Goal: Information Seeking & Learning: Understand process/instructions

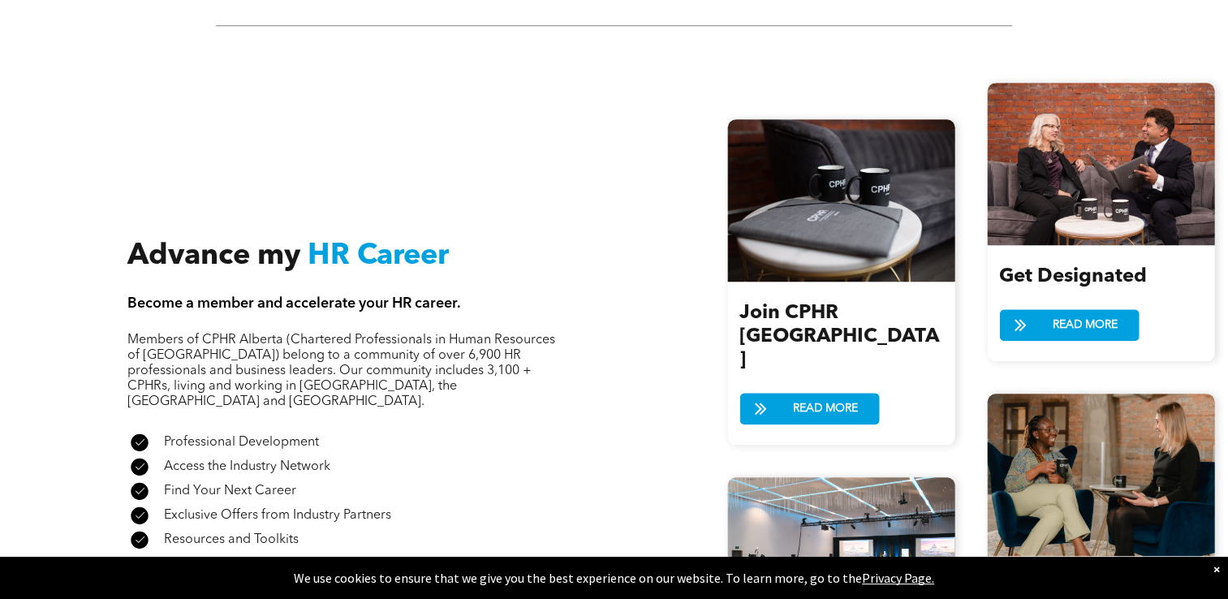
scroll to position [1866, 0]
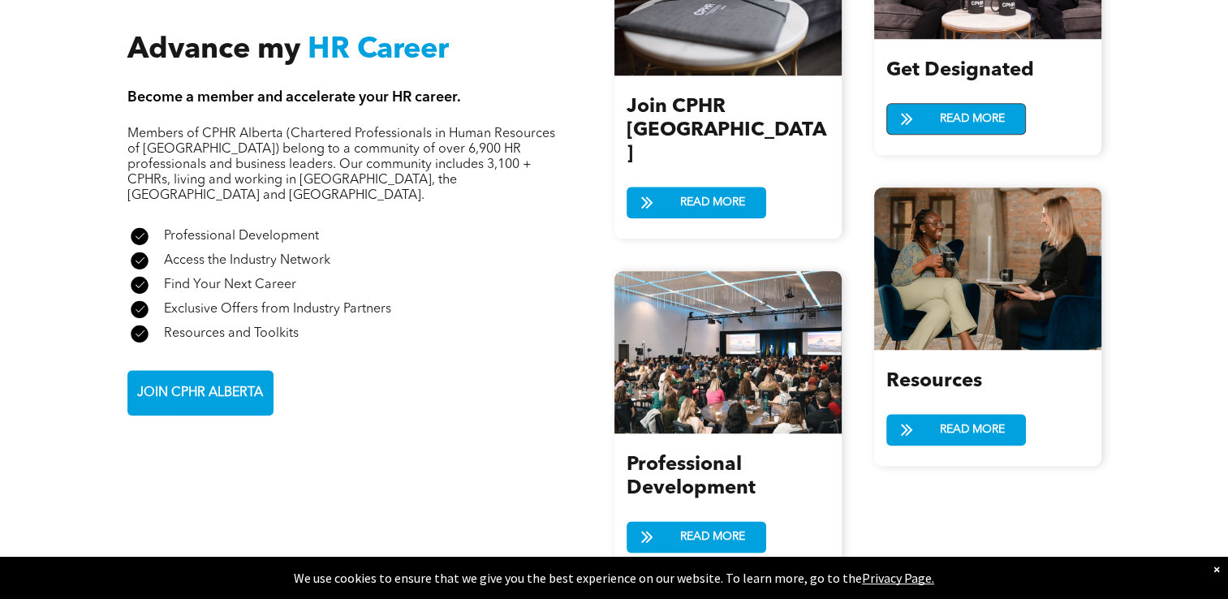
click at [987, 124] on span "READ MORE" at bounding box center [972, 119] width 76 height 30
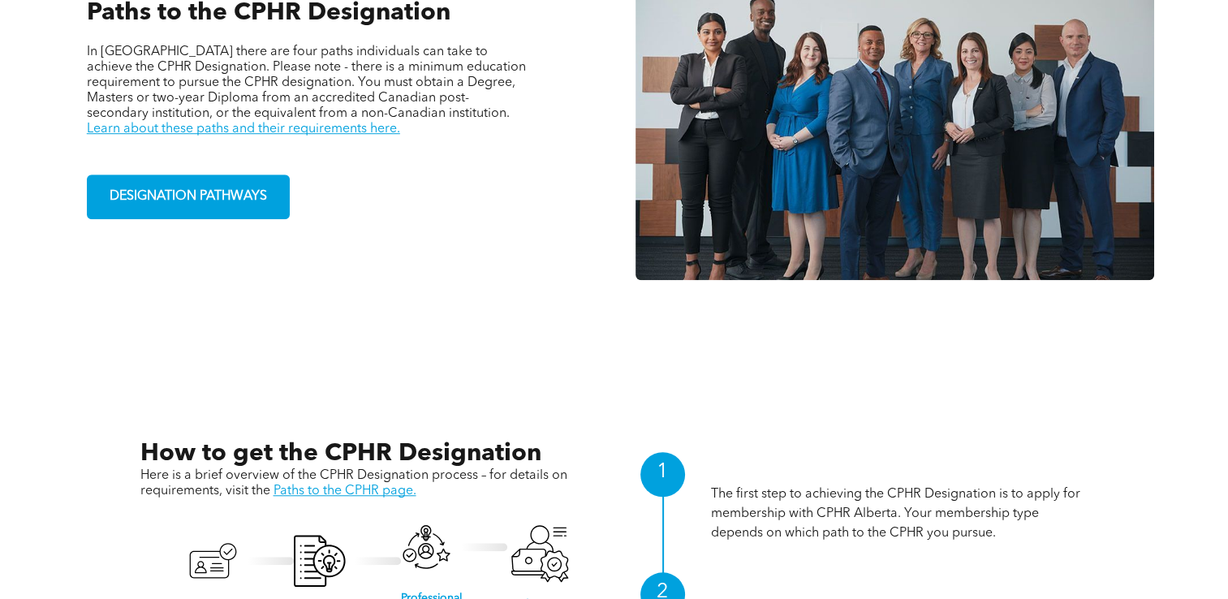
scroll to position [1298, 0]
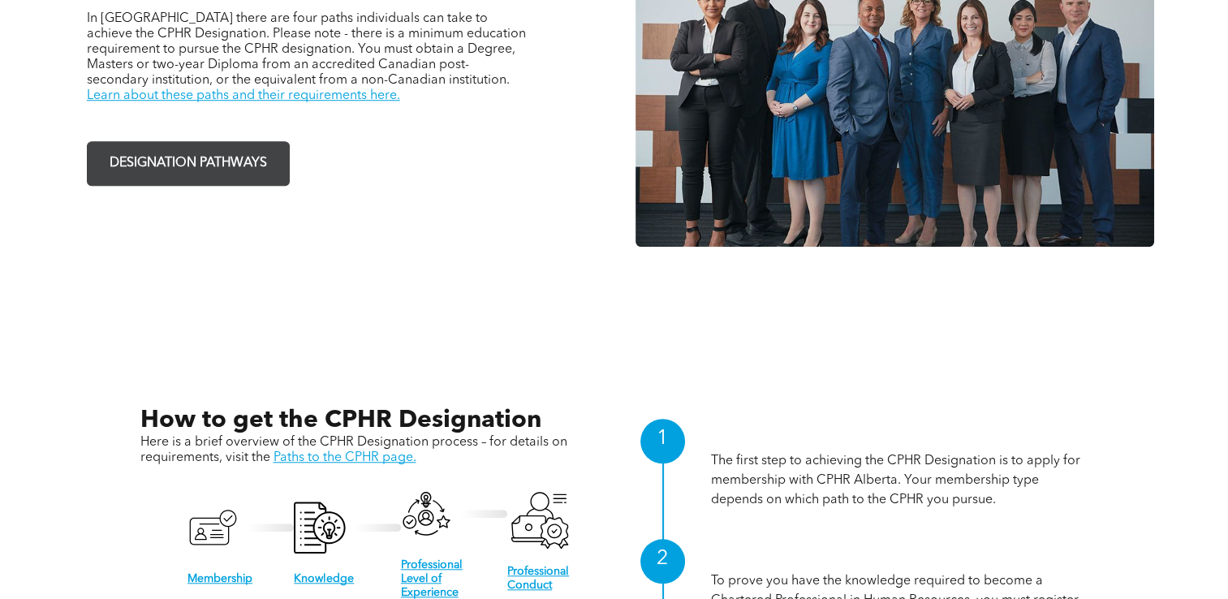
click at [196, 157] on span "DESIGNATION PATHWAYS" at bounding box center [188, 164] width 169 height 32
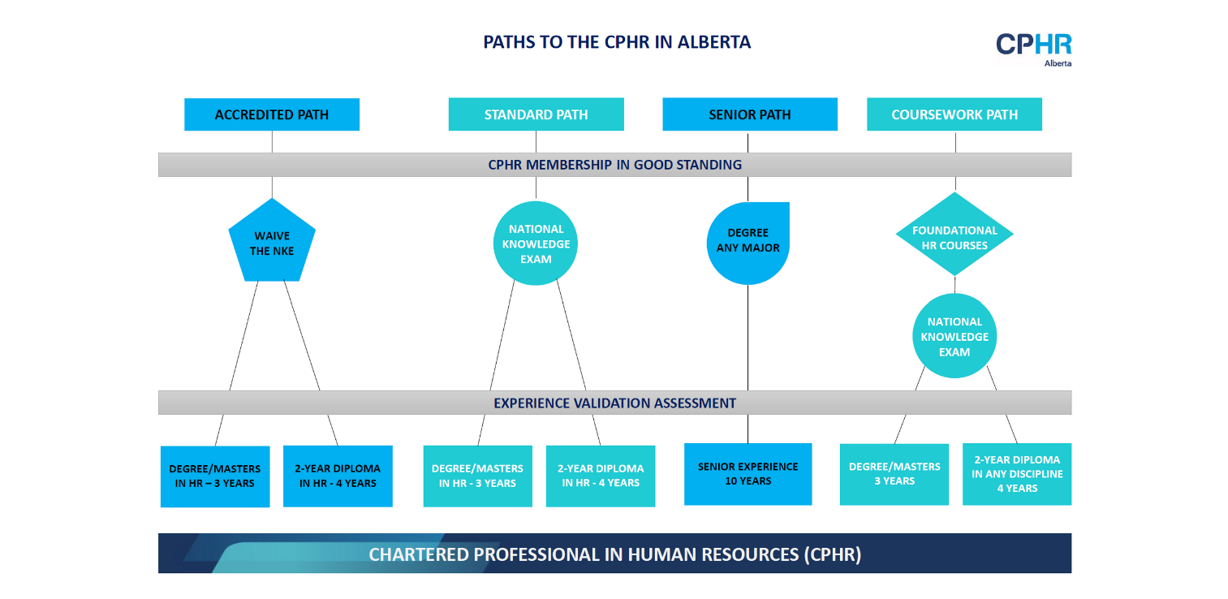
scroll to position [1297, 0]
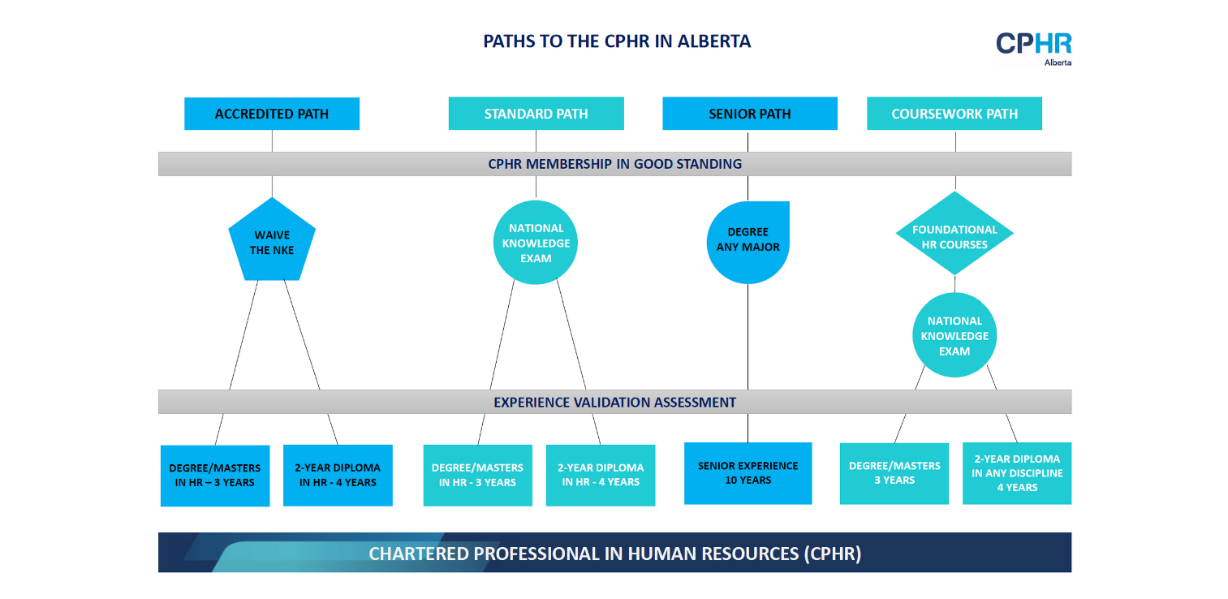
click at [536, 250] on img at bounding box center [614, 301] width 940 height 566
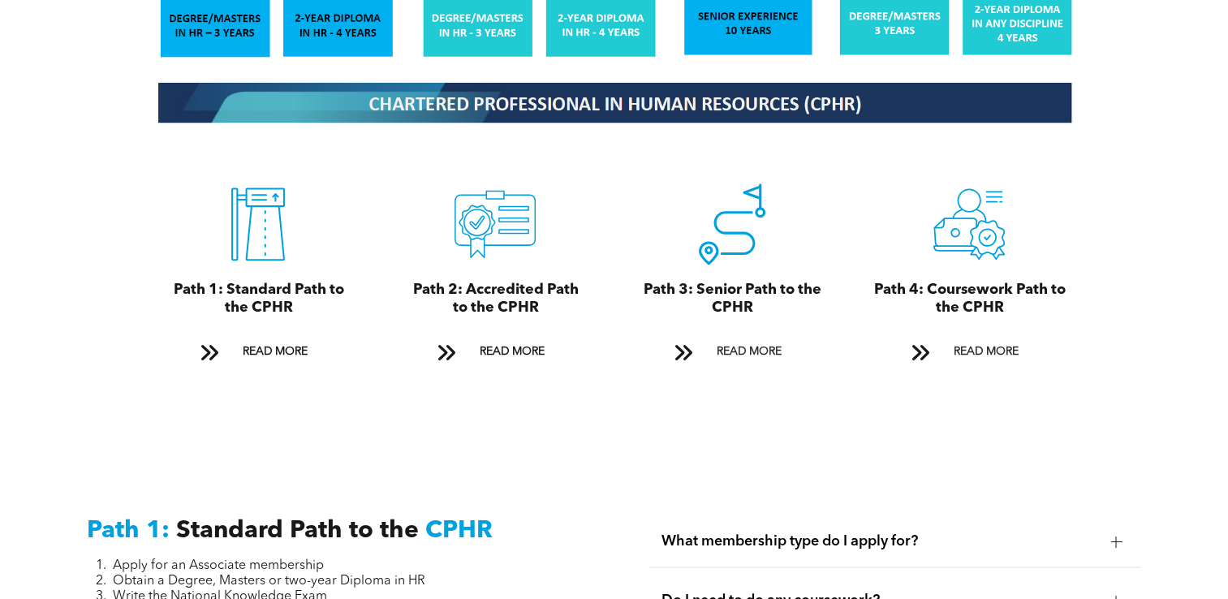
scroll to position [1784, 0]
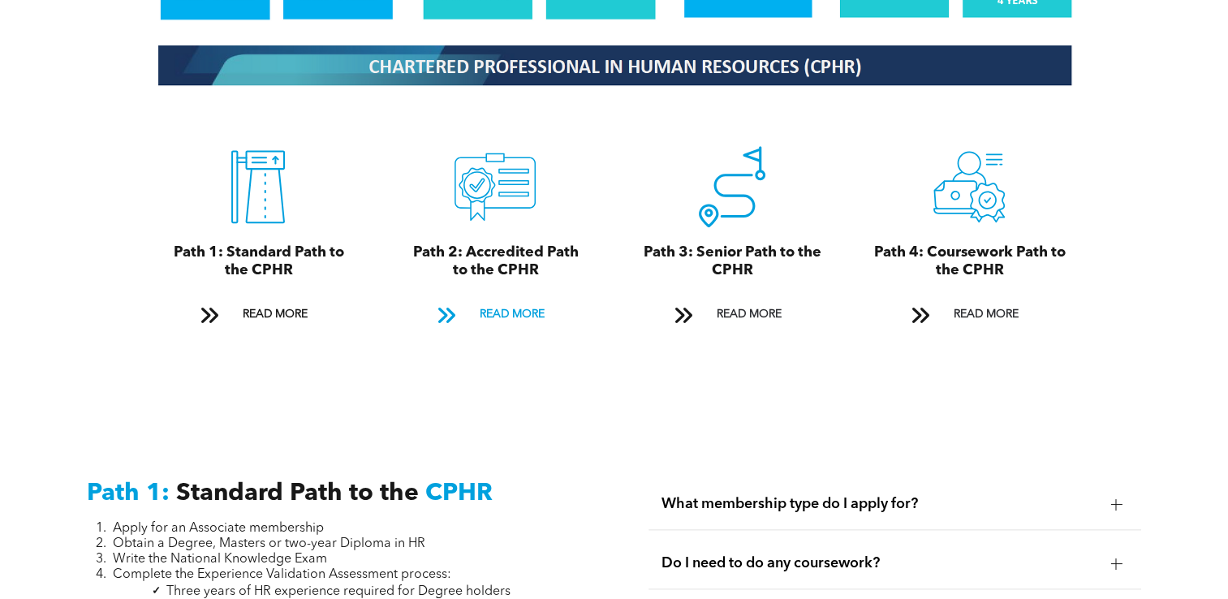
click at [526, 302] on span "READ MORE" at bounding box center [511, 314] width 76 height 30
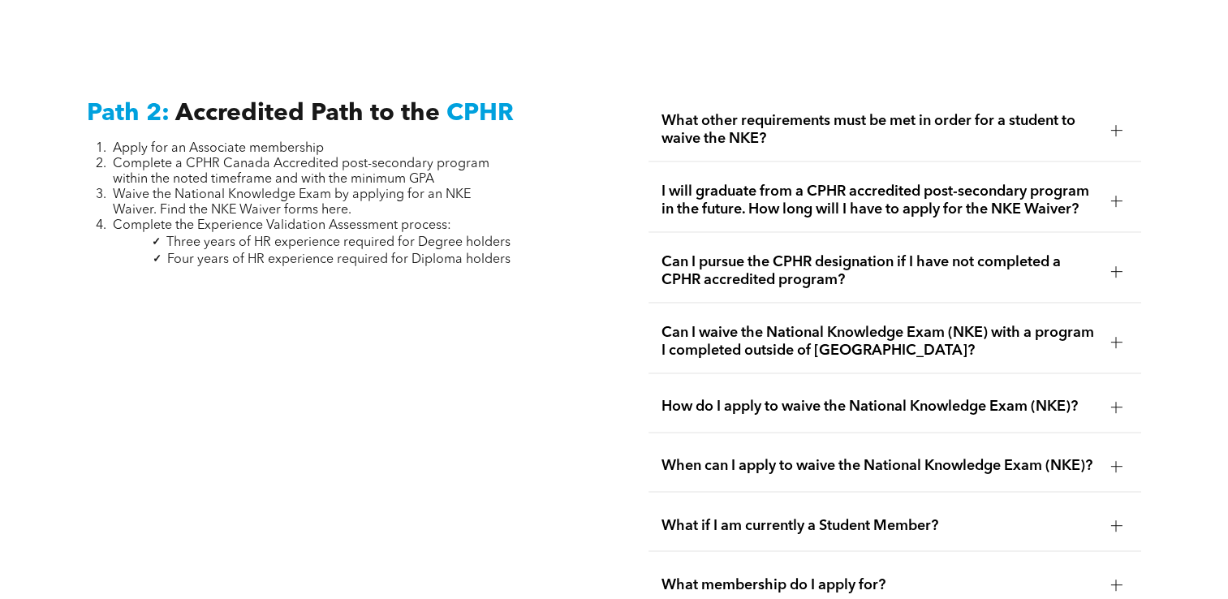
scroll to position [2577, 0]
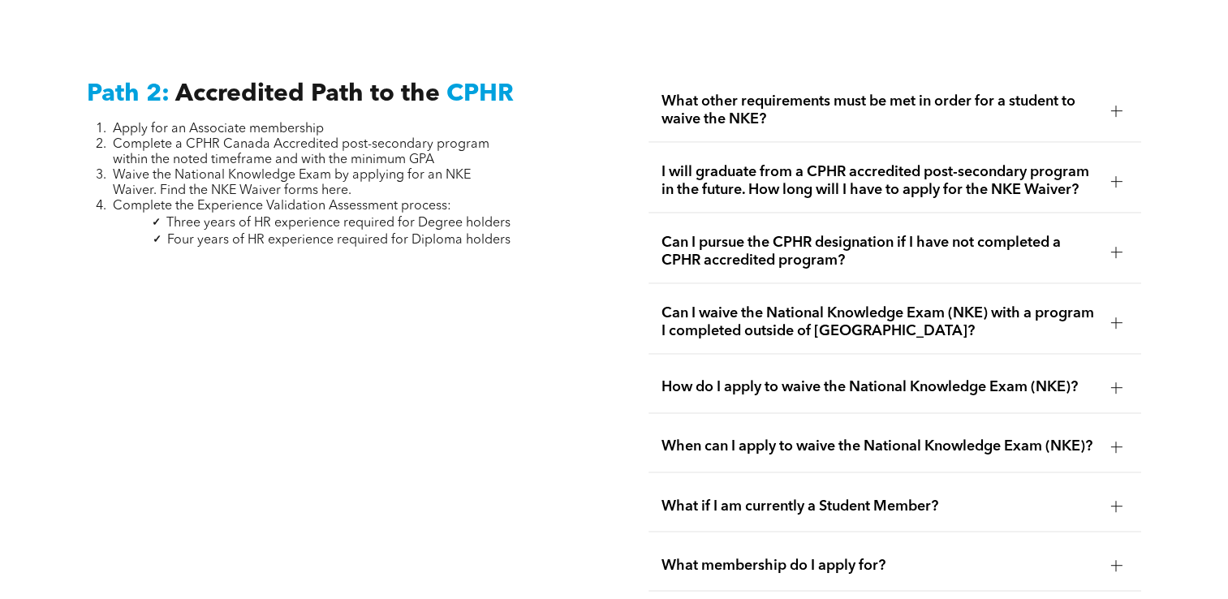
click at [873, 97] on span "What other requirements must be met in order for a student to waive the NKE?" at bounding box center [879, 110] width 436 height 36
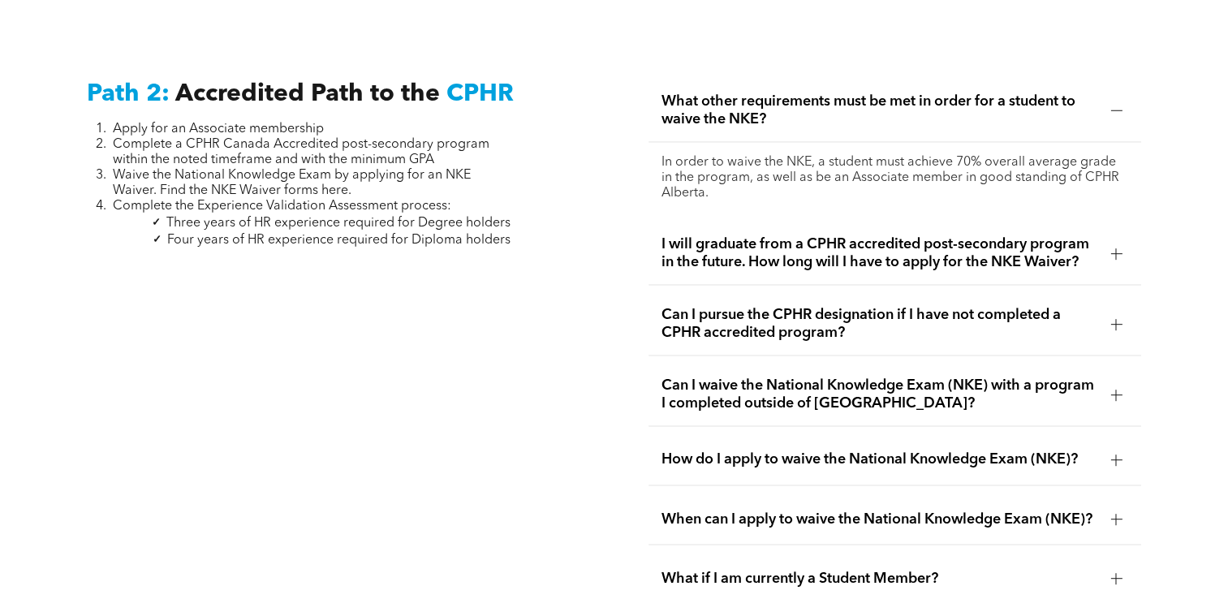
click at [825, 255] on div "I will graduate from a CPHR accredited post-secondary program in the future. Ho…" at bounding box center [894, 253] width 492 height 62
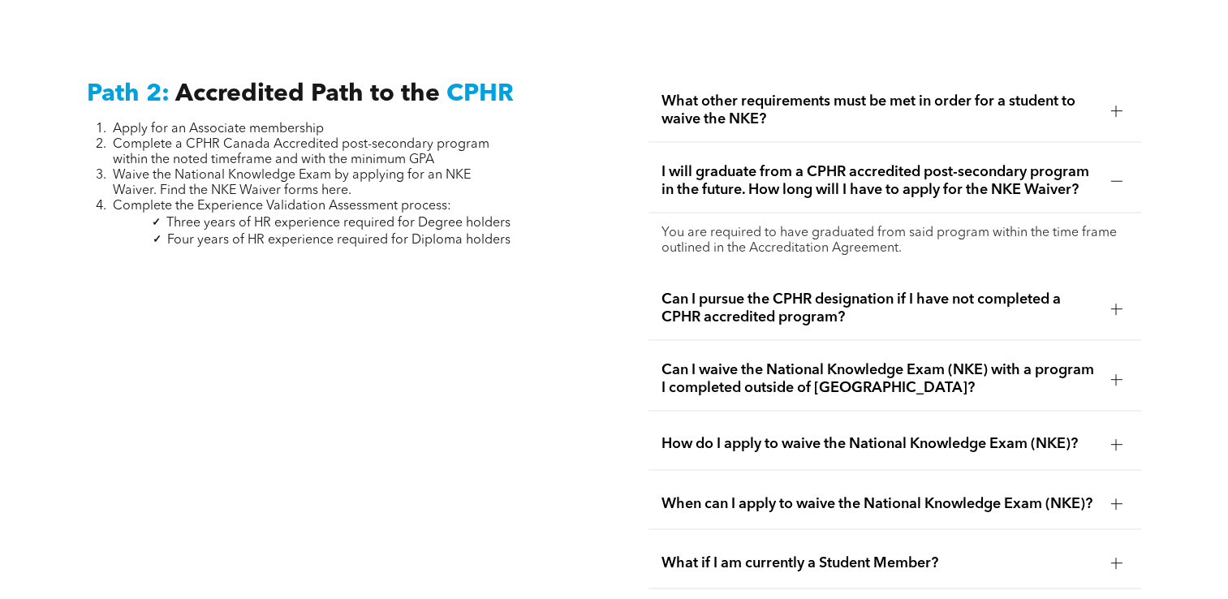
click at [841, 290] on span "Can I pursue the CPHR designation if I have not completed a CPHR accredited pro…" at bounding box center [879, 308] width 436 height 36
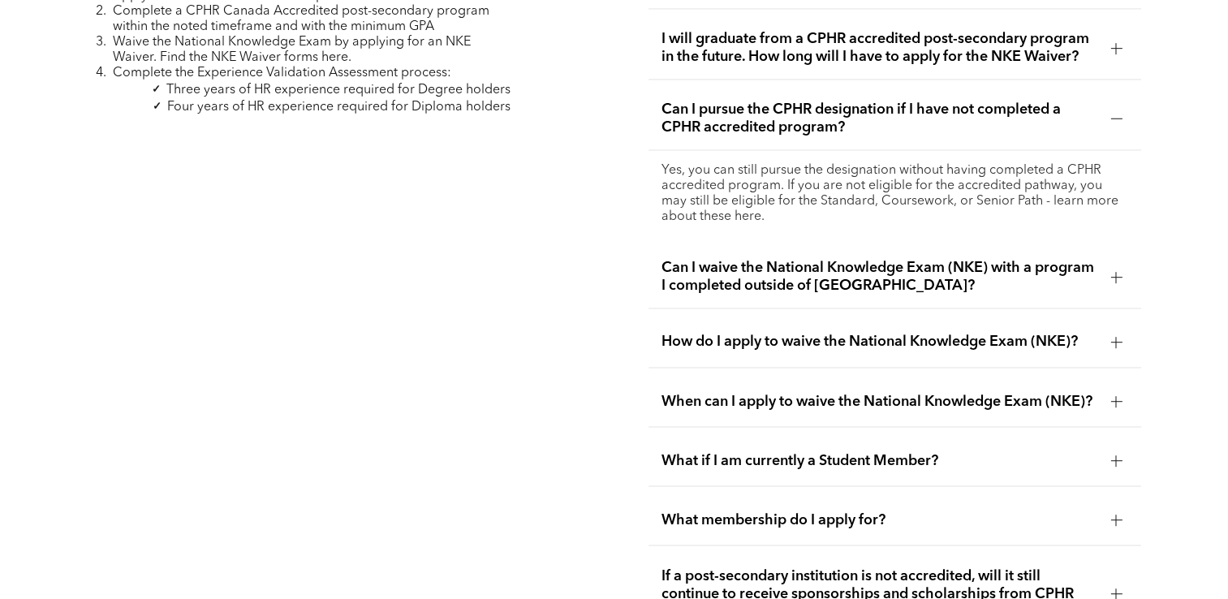
scroll to position [2739, 0]
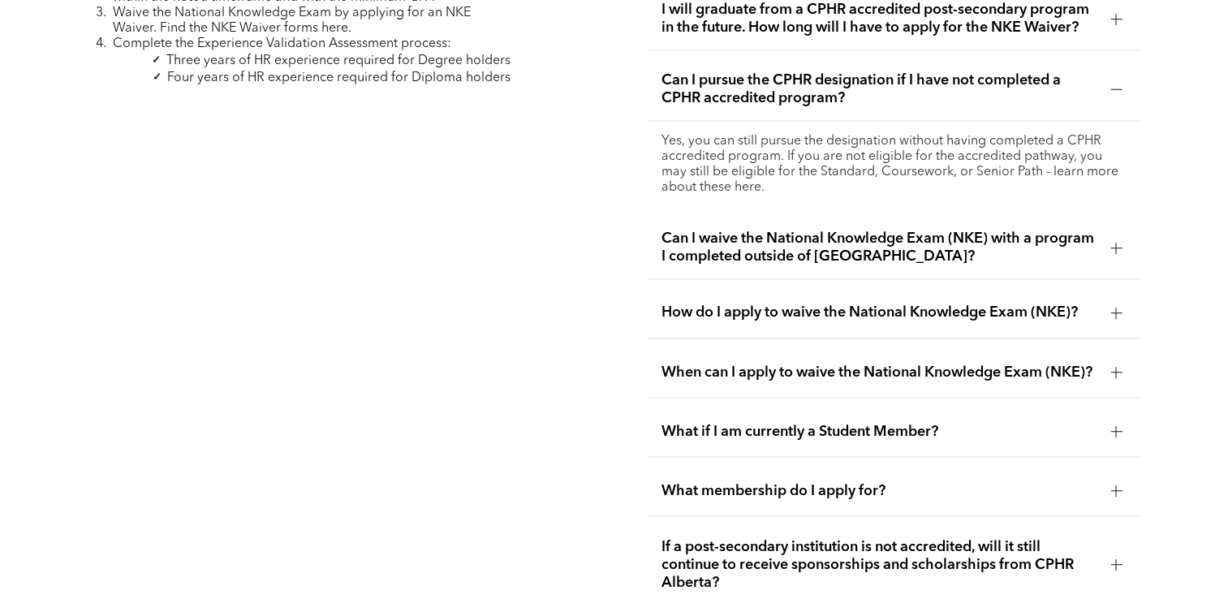
click at [829, 238] on span "Can I waive the National Knowledge Exam (NKE) with a program I completed outsid…" at bounding box center [879, 248] width 436 height 36
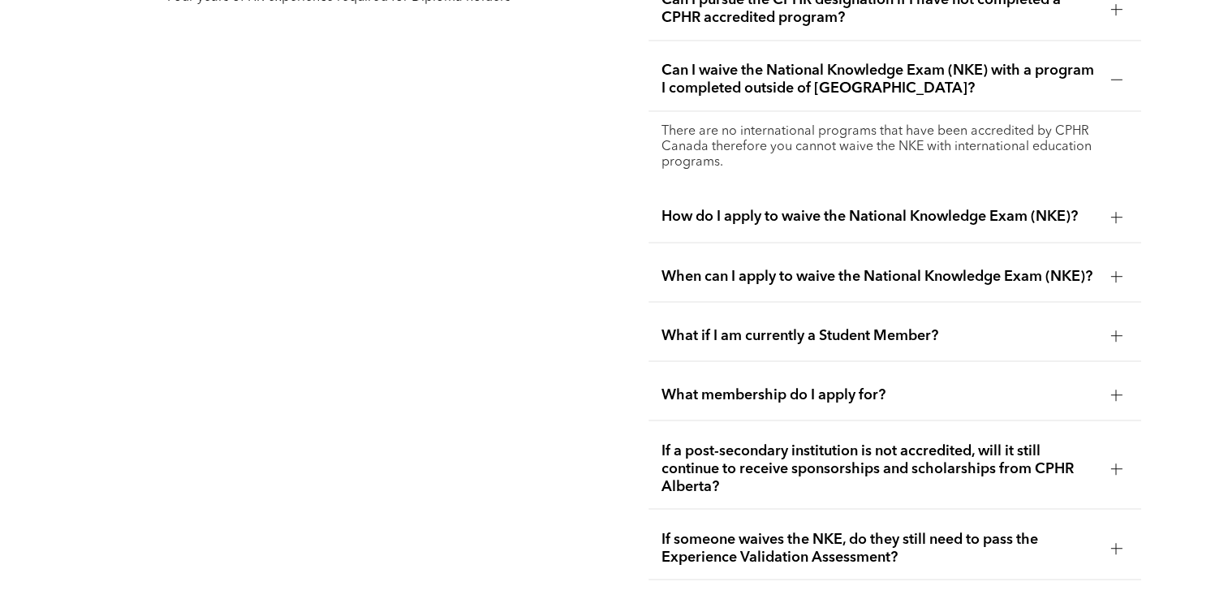
scroll to position [2820, 0]
click at [819, 207] on span "How do I apply to waive the National Knowledge Exam (NKE)?" at bounding box center [879, 216] width 436 height 18
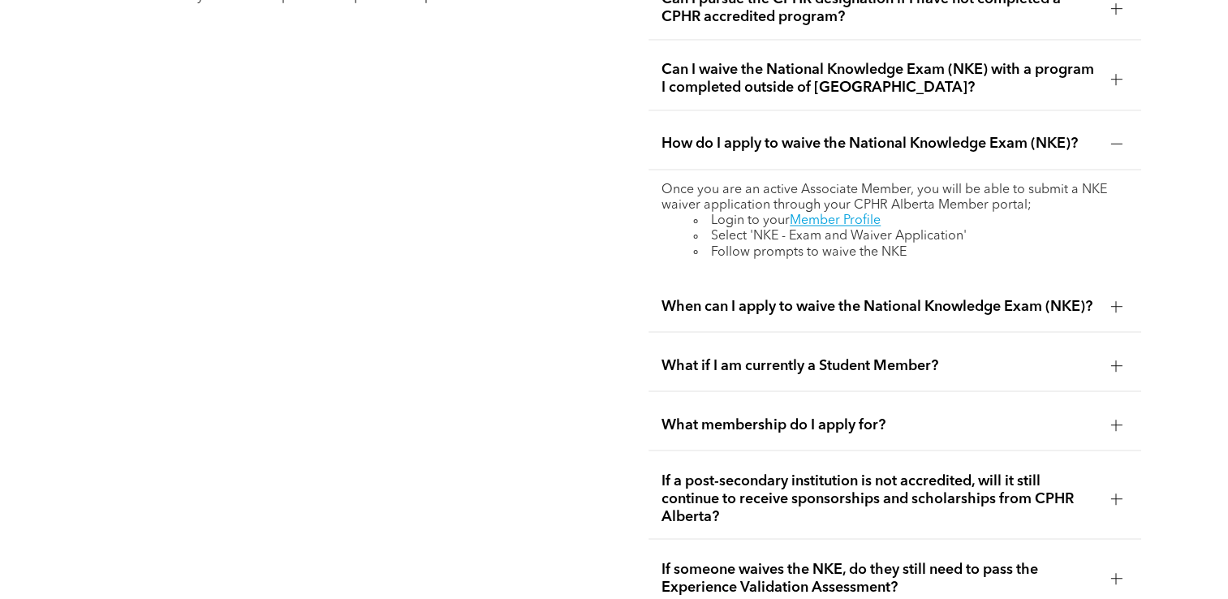
click at [832, 297] on span "When can I apply to waive the National Knowledge Exam (NKE)?" at bounding box center [879, 306] width 436 height 18
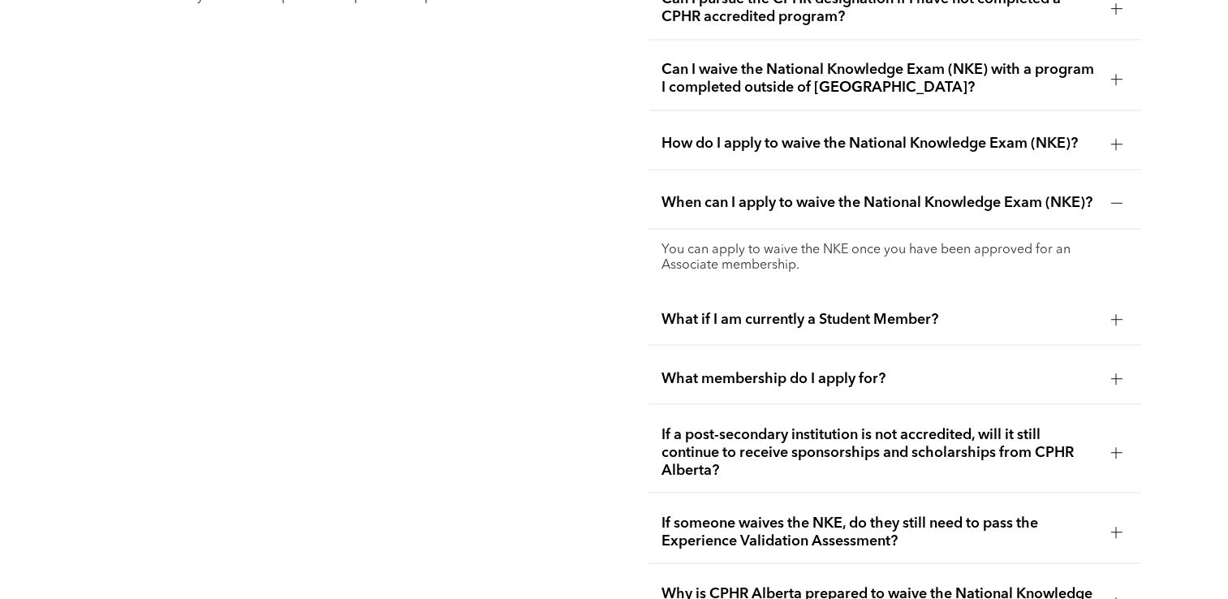
click at [832, 316] on span "What if I am currently a Student Member?" at bounding box center [879, 319] width 436 height 18
